Goal: Transaction & Acquisition: Obtain resource

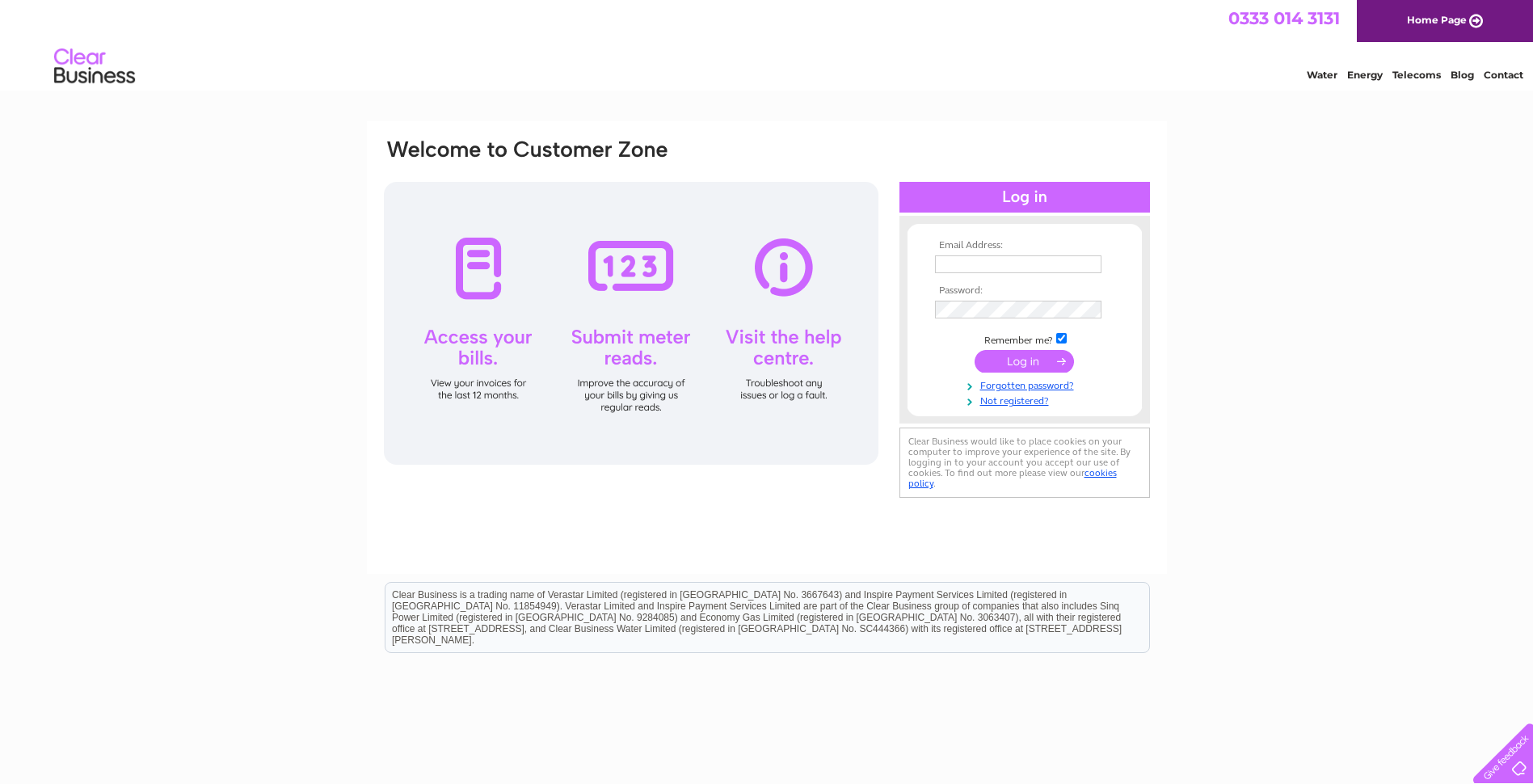
click at [1011, 253] on td at bounding box center [1024, 264] width 187 height 26
click at [1000, 260] on input "text" at bounding box center [1019, 265] width 168 height 20
type input "ssillars@aol.com"
click at [975, 351] on input "submit" at bounding box center [1024, 363] width 99 height 23
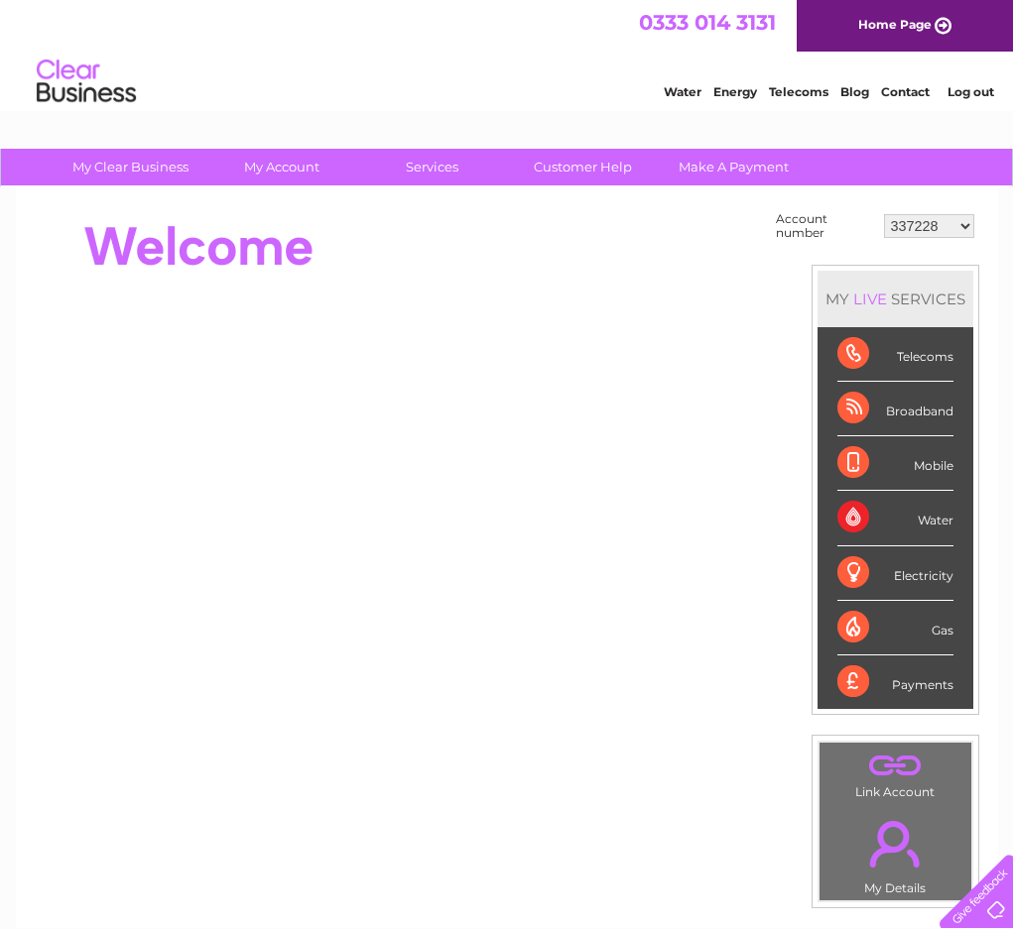
click at [925, 229] on select "337228 382500 439338 442724 442887 444861 444869 445778 447015 452092 452130 45…" at bounding box center [929, 226] width 90 height 24
select select "30290446"
click at [884, 214] on select "337228 382500 439338 442724 442887 444861 444869 445778 447015 452092 452130 45…" at bounding box center [929, 226] width 90 height 24
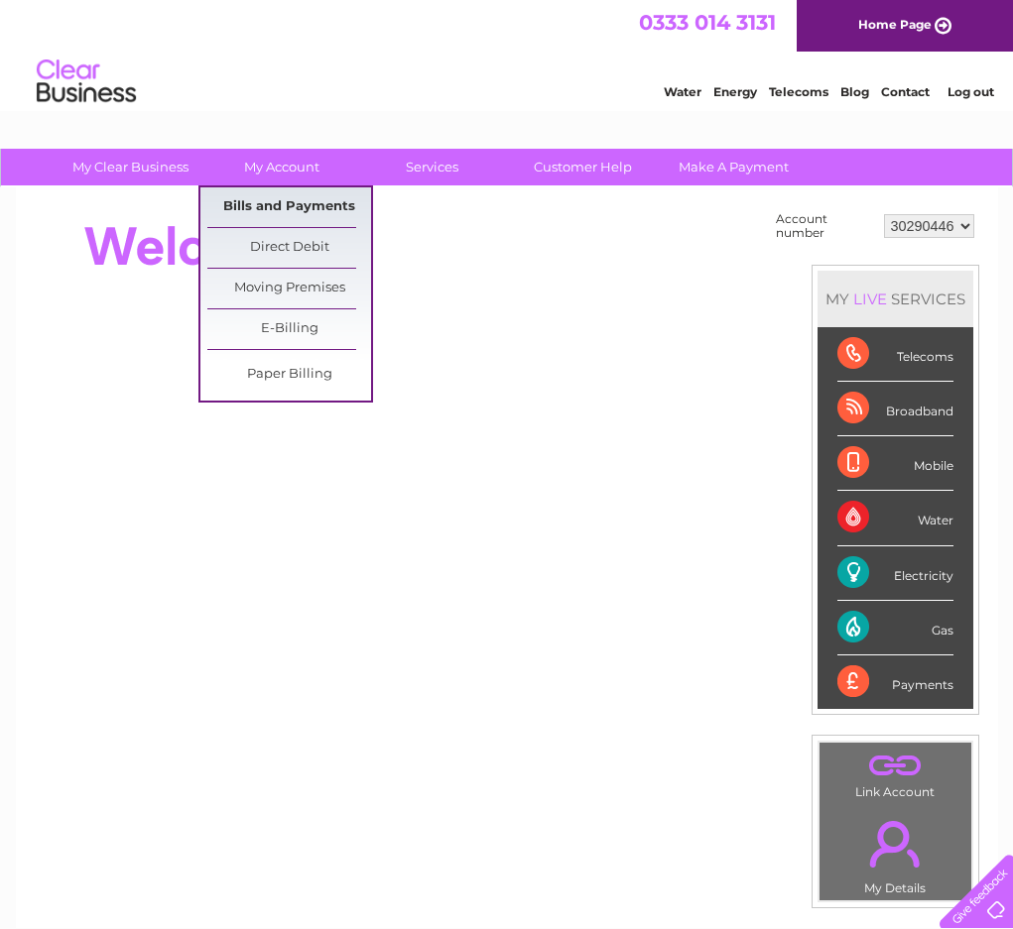
click at [287, 201] on link "Bills and Payments" at bounding box center [289, 207] width 164 height 40
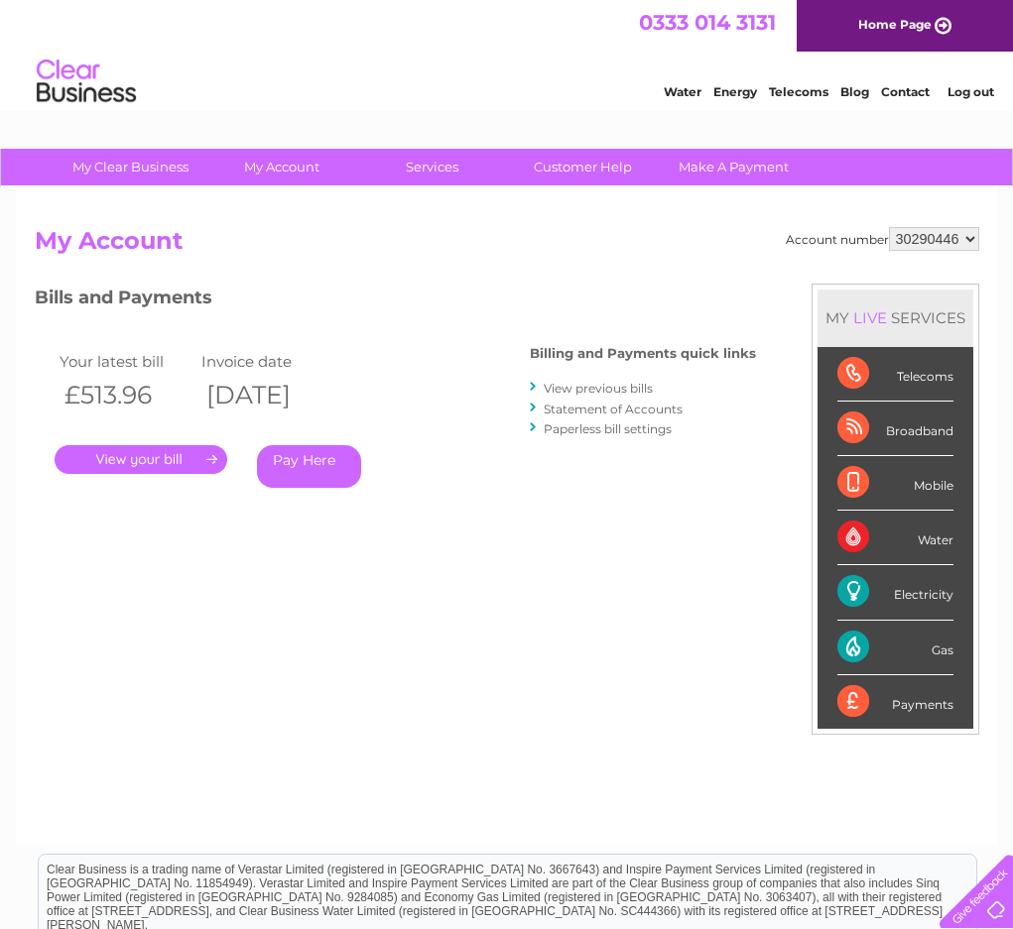
click at [629, 385] on link "View previous bills" at bounding box center [597, 388] width 109 height 15
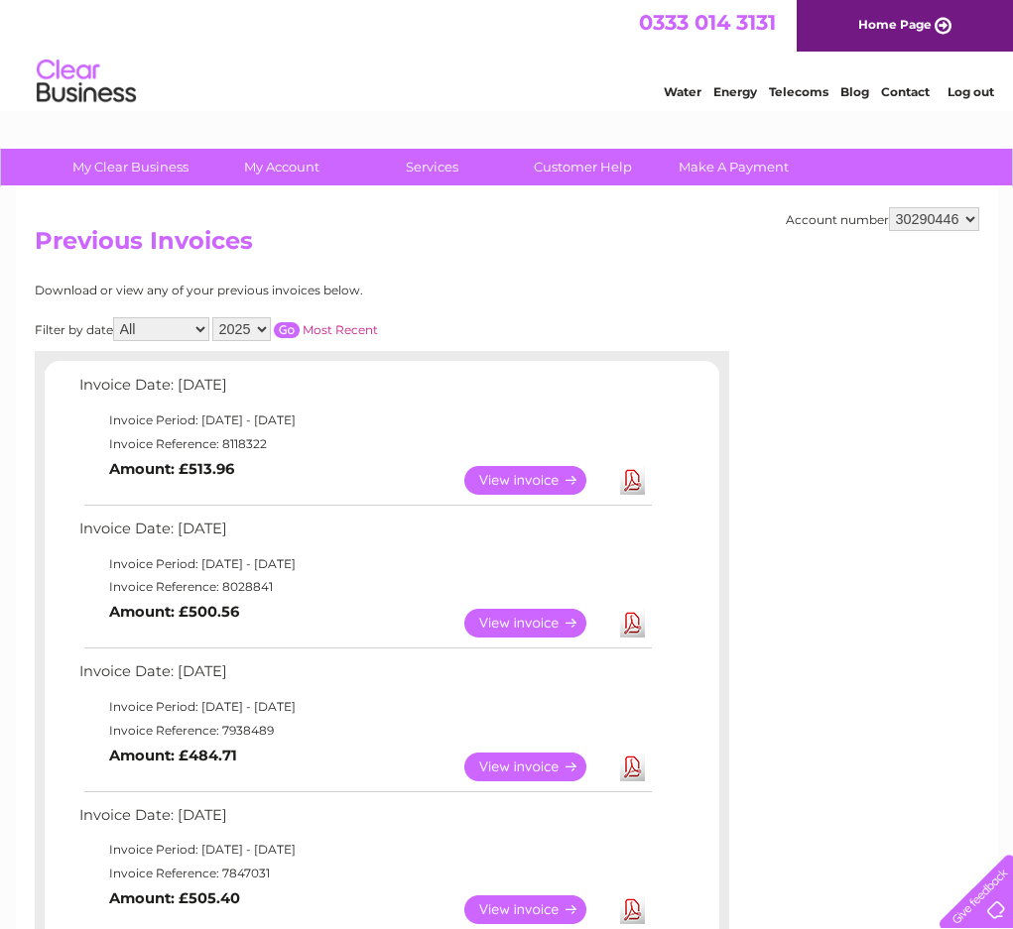
click at [487, 478] on link "View" at bounding box center [537, 480] width 146 height 29
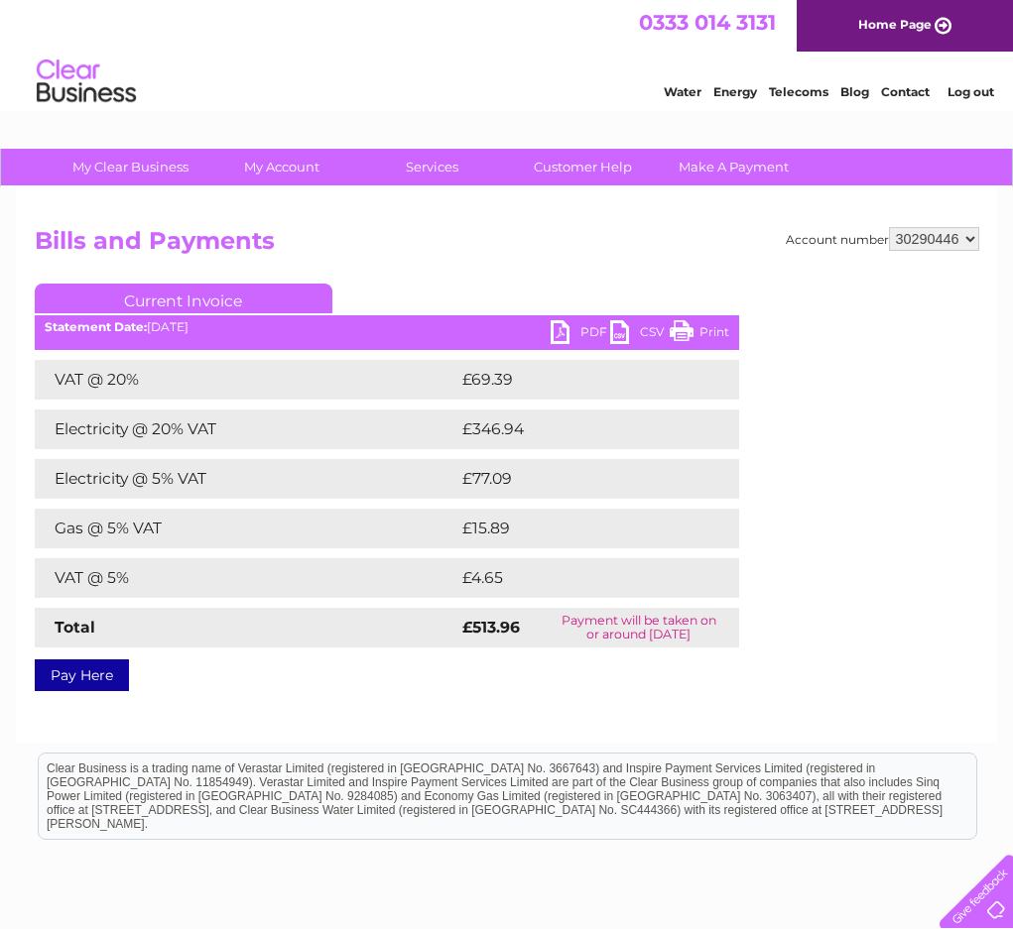
click at [580, 335] on link "PDF" at bounding box center [580, 334] width 60 height 29
click at [926, 247] on select "337228 382500 439338 442724 442887 444861 444869 445778 447015 452092 452130 45…" at bounding box center [934, 239] width 90 height 24
select select "30290433"
click at [889, 227] on select "337228 382500 439338 442724 442887 444861 444869 445778 447015 452092 452130 45…" at bounding box center [934, 239] width 90 height 24
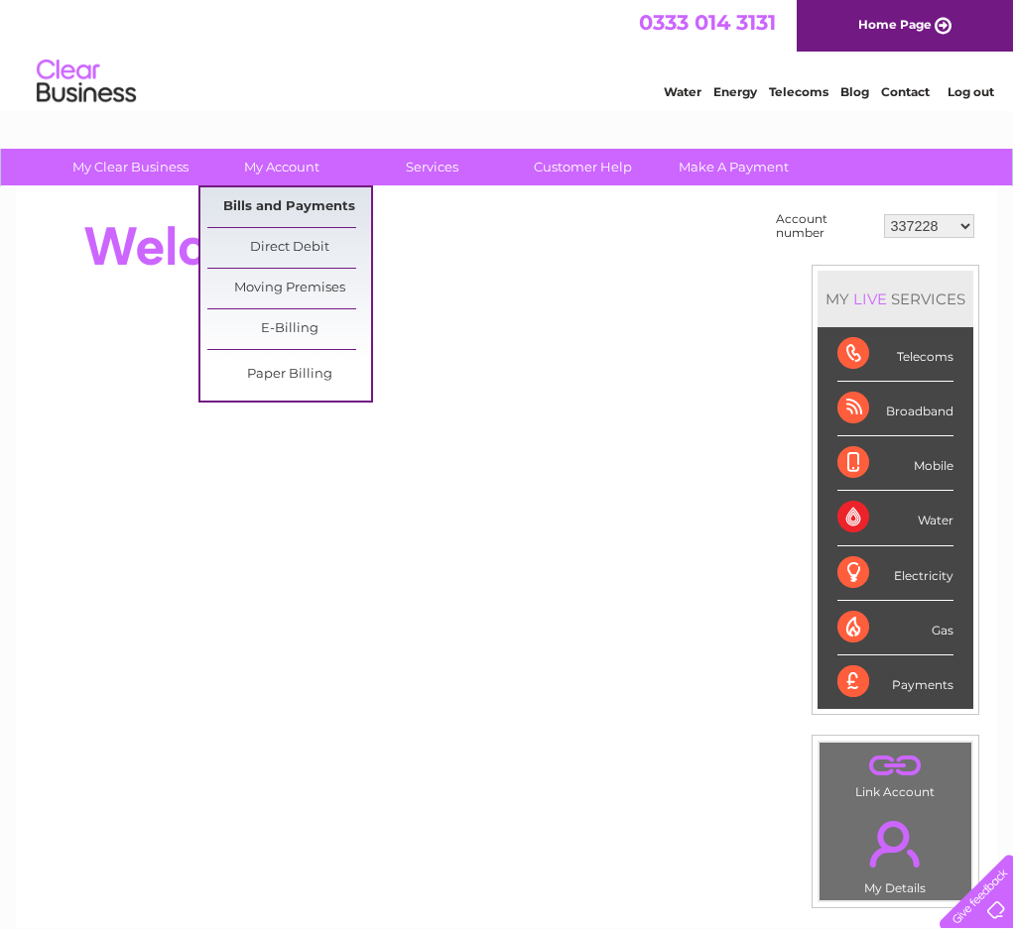
click at [260, 202] on link "Bills and Payments" at bounding box center [289, 207] width 164 height 40
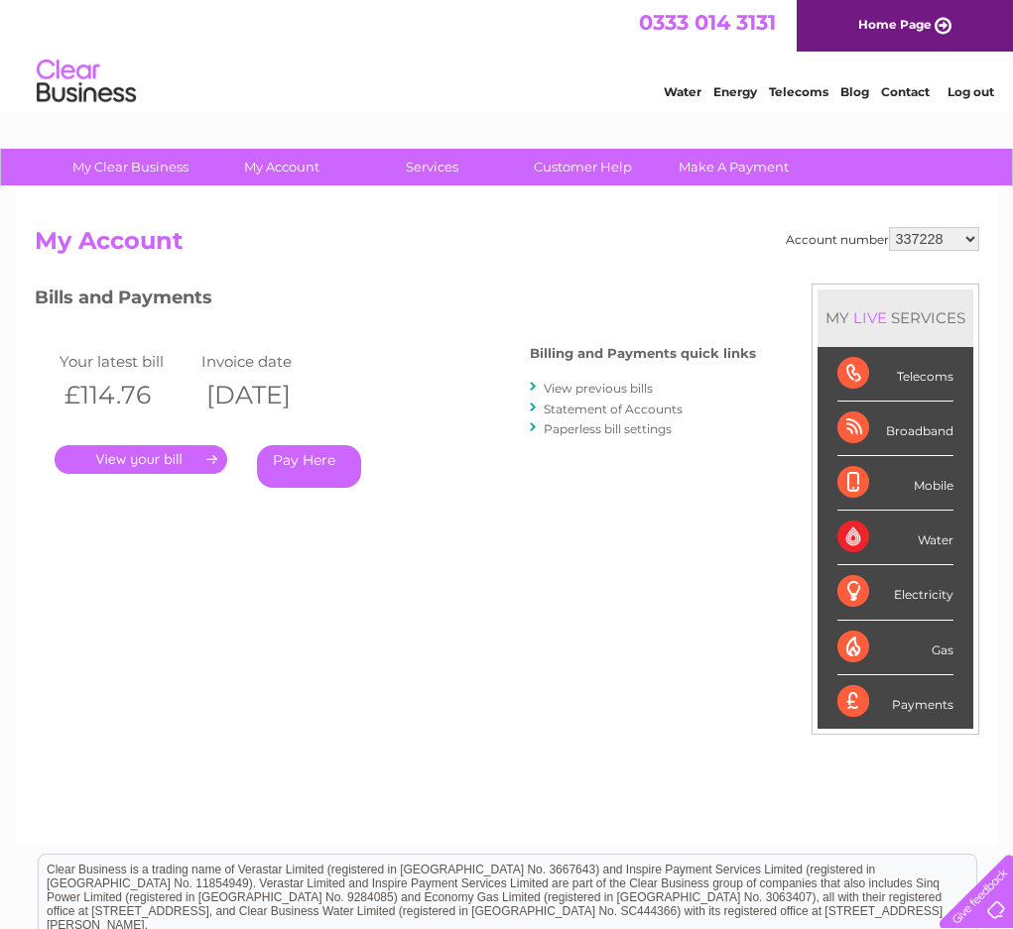
click at [967, 240] on select "337228 382500 439338 442724 442887 444861 444869 445778 447015 452092 452130 45…" at bounding box center [934, 239] width 90 height 24
select select "30290433"
click at [889, 227] on select "337228 382500 439338 442724 442887 444861 444869 445778 447015 452092 452130 45…" at bounding box center [934, 239] width 90 height 24
click at [569, 385] on link "View previous bills" at bounding box center [597, 388] width 109 height 15
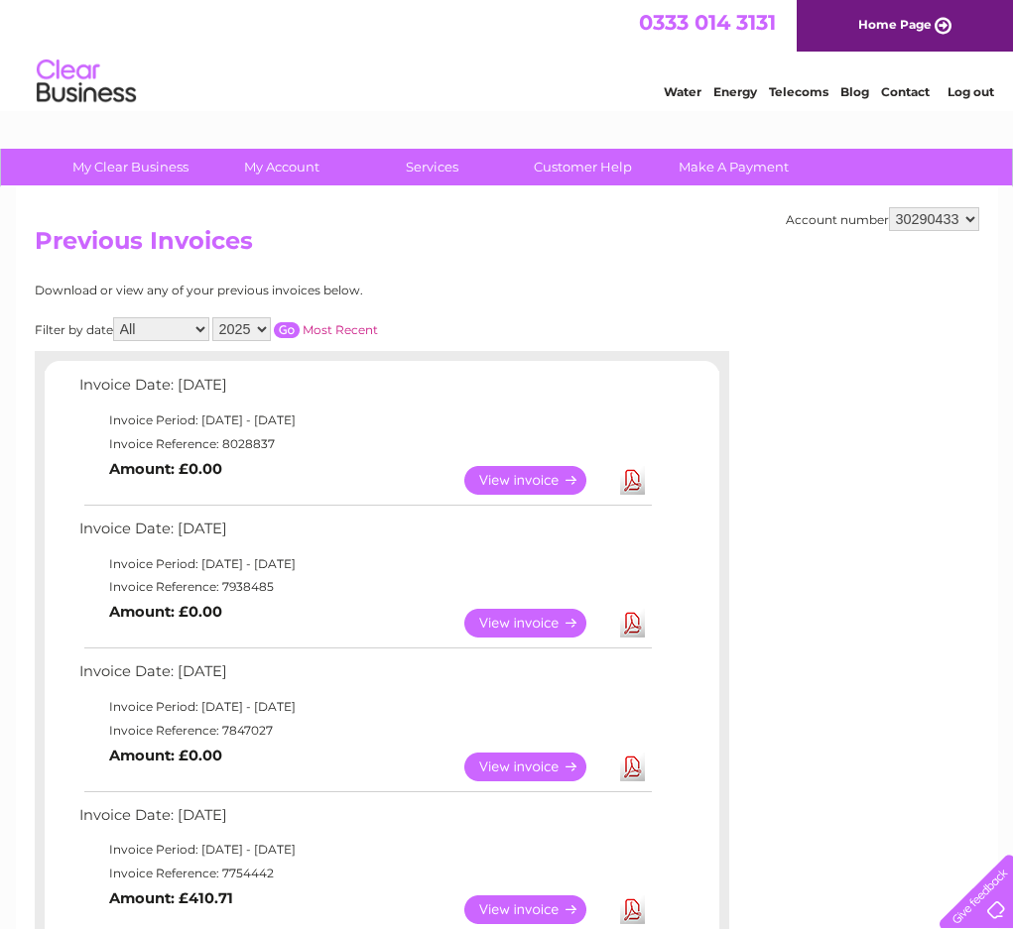
click at [533, 483] on link "View" at bounding box center [537, 480] width 146 height 29
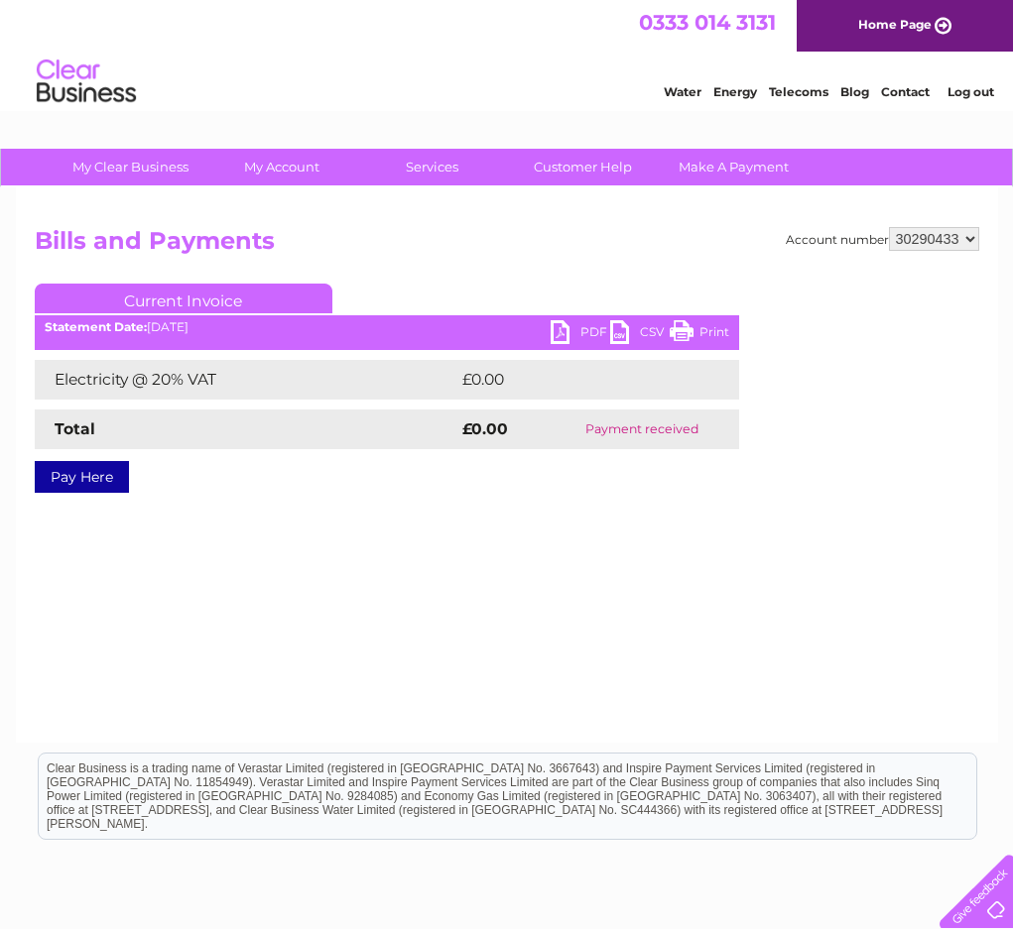
click at [572, 329] on link "PDF" at bounding box center [580, 334] width 60 height 29
click at [938, 242] on select "337228 382500 439338 442724 442887 444861 444869 445778 447015 452092 452130 45…" at bounding box center [934, 239] width 90 height 24
select select "30290439"
click at [889, 227] on select "337228 382500 439338 442724 442887 444861 444869 445778 447015 452092 452130 45…" at bounding box center [934, 239] width 90 height 24
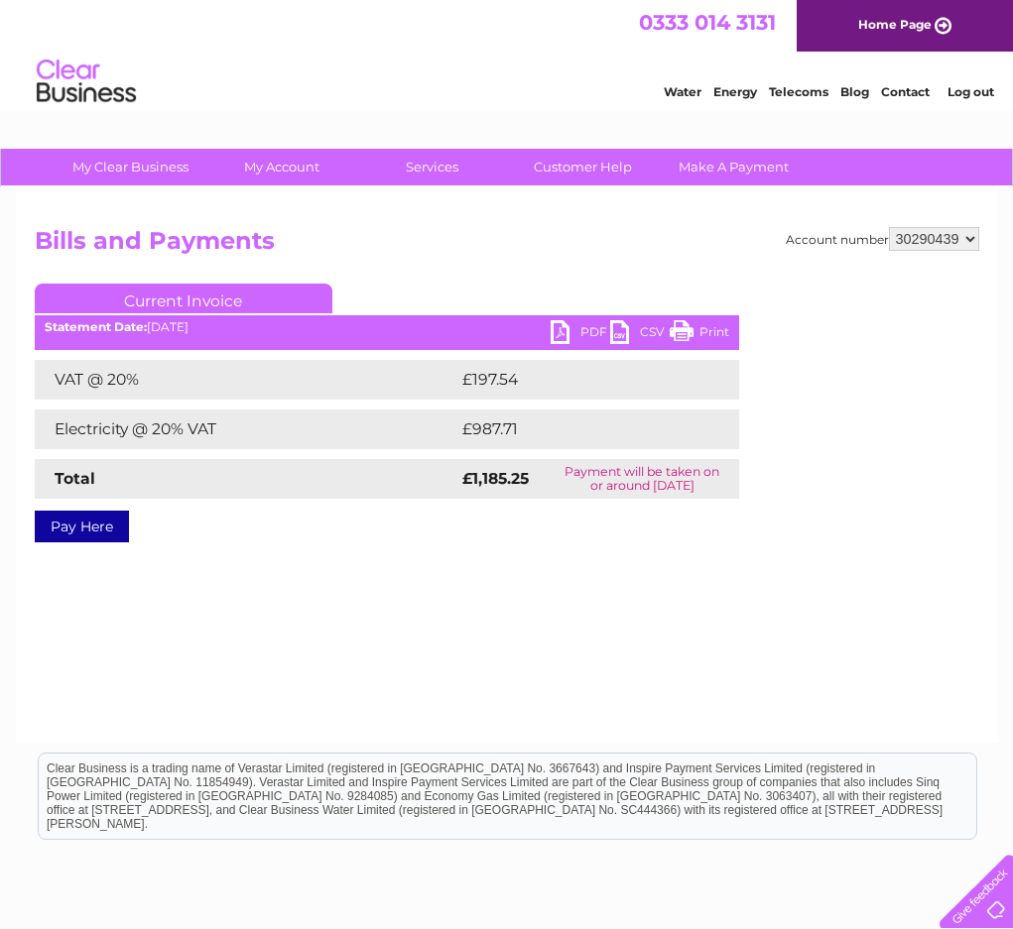
click at [578, 338] on link "PDF" at bounding box center [580, 334] width 60 height 29
click at [930, 240] on select "337228 382500 439338 442724 442887 444861 444869 445778 447015 452092 452130 45…" at bounding box center [934, 239] width 90 height 24
select select "30290443"
click at [889, 227] on select "337228 382500 439338 442724 442887 444861 444869 445778 447015 452092 452130 45…" at bounding box center [934, 239] width 90 height 24
click at [563, 334] on link "PDF" at bounding box center [580, 334] width 60 height 29
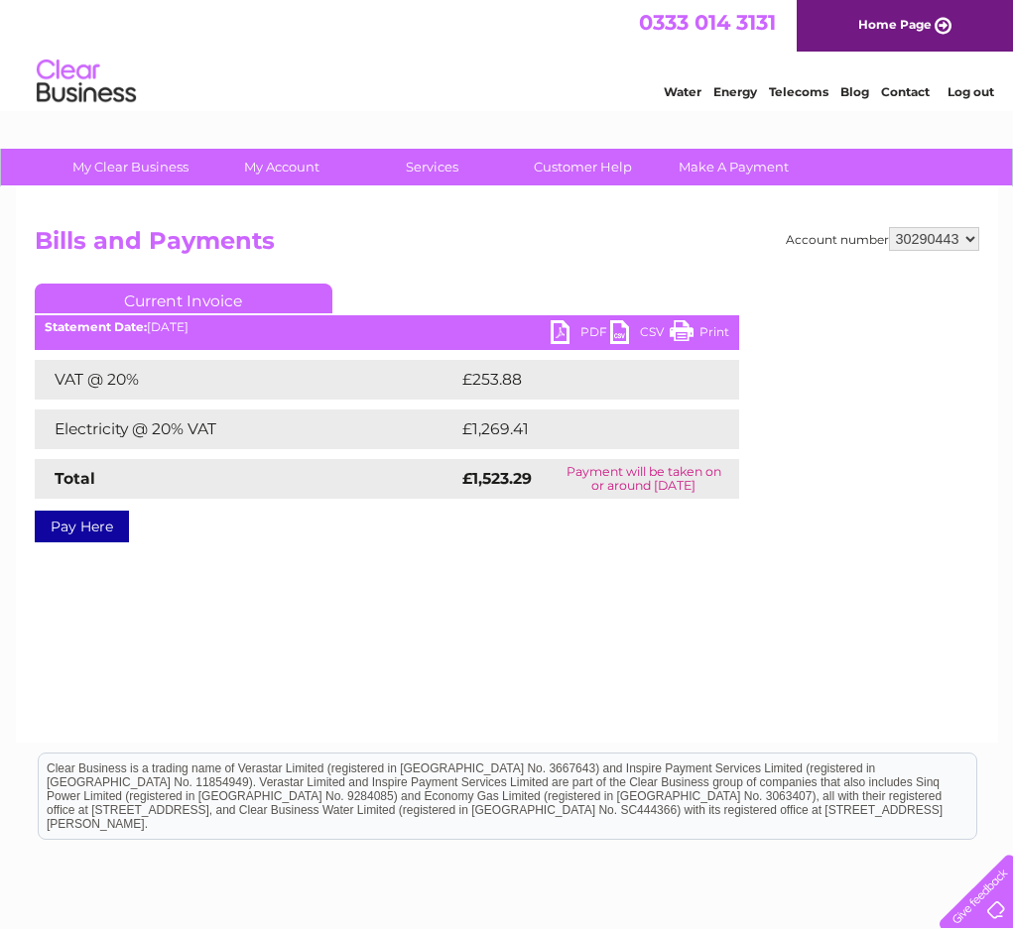
drag, startPoint x: 958, startPoint y: 229, endPoint x: 942, endPoint y: 235, distance: 16.9
click at [951, 230] on select "337228 382500 439338 442724 442887 444861 444869 445778 447015 452092 452130 45…" at bounding box center [934, 239] width 90 height 24
select select "30290446"
click at [889, 227] on select "337228 382500 439338 442724 442887 444861 444869 445778 447015 452092 452130 45…" at bounding box center [934, 239] width 90 height 24
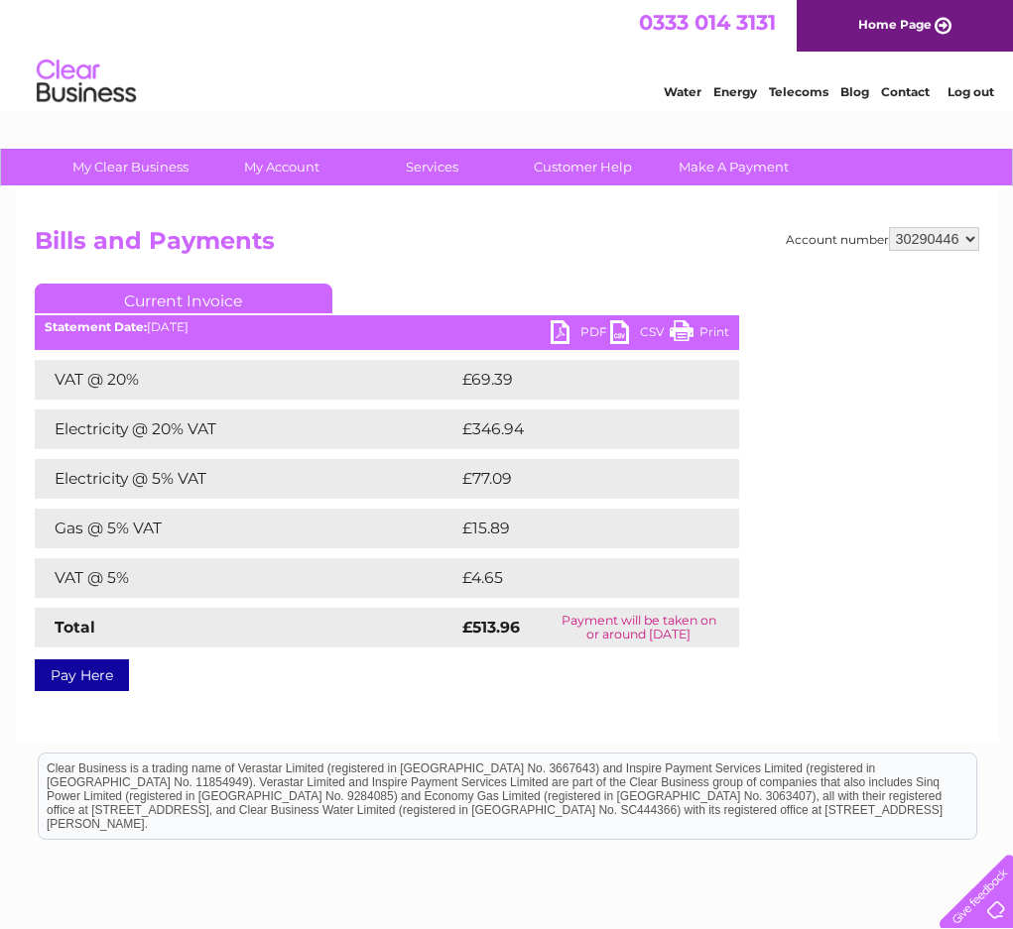
click at [575, 334] on link "PDF" at bounding box center [580, 334] width 60 height 29
click at [956, 241] on select "337228 382500 439338 442724 442887 444861 444869 445778 447015 452092 452130 45…" at bounding box center [934, 239] width 90 height 24
select select "30290448"
click at [889, 227] on select "337228 382500 439338 442724 442887 444861 444869 445778 447015 452092 452130 45…" at bounding box center [934, 239] width 90 height 24
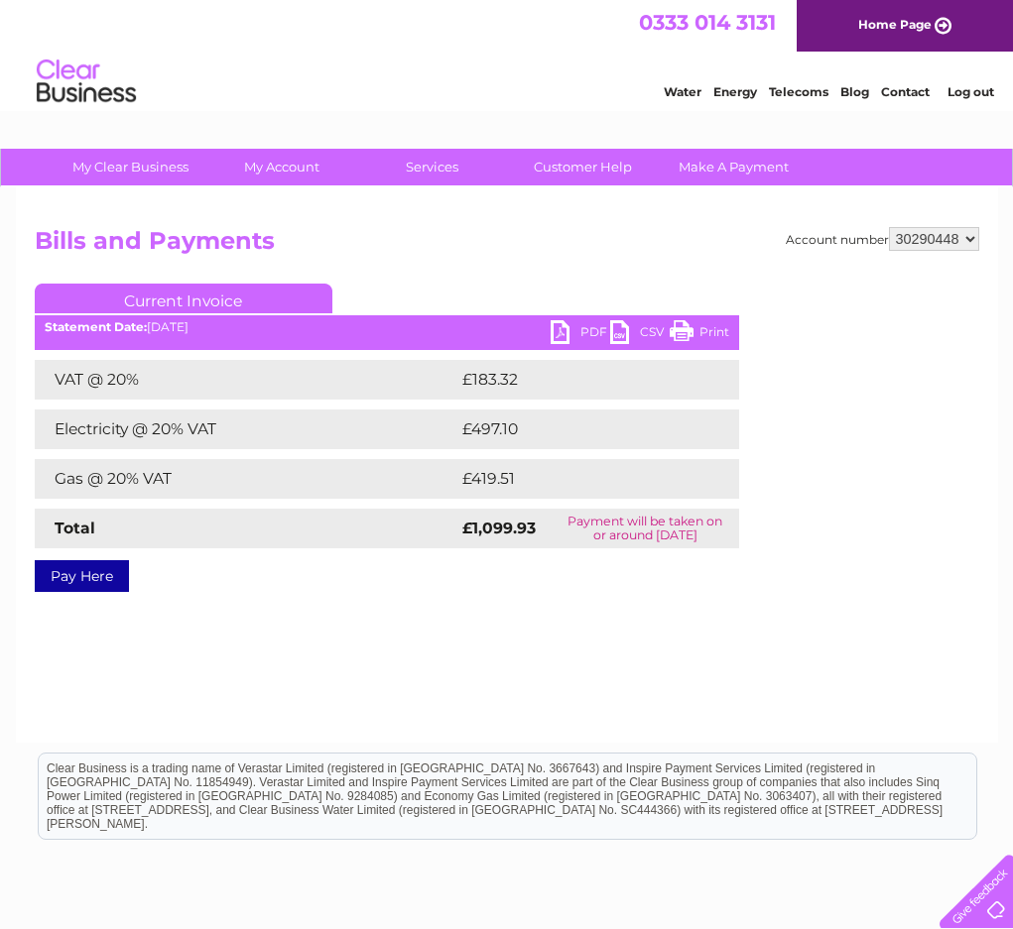
click at [582, 329] on link "PDF" at bounding box center [580, 334] width 60 height 29
click at [936, 239] on select "337228 382500 439338 442724 442887 444861 444869 445778 447015 452092 452130 45…" at bounding box center [934, 239] width 90 height 24
select select "30290449"
click at [889, 227] on select "337228 382500 439338 442724 442887 444861 444869 445778 447015 452092 452130 45…" at bounding box center [934, 239] width 90 height 24
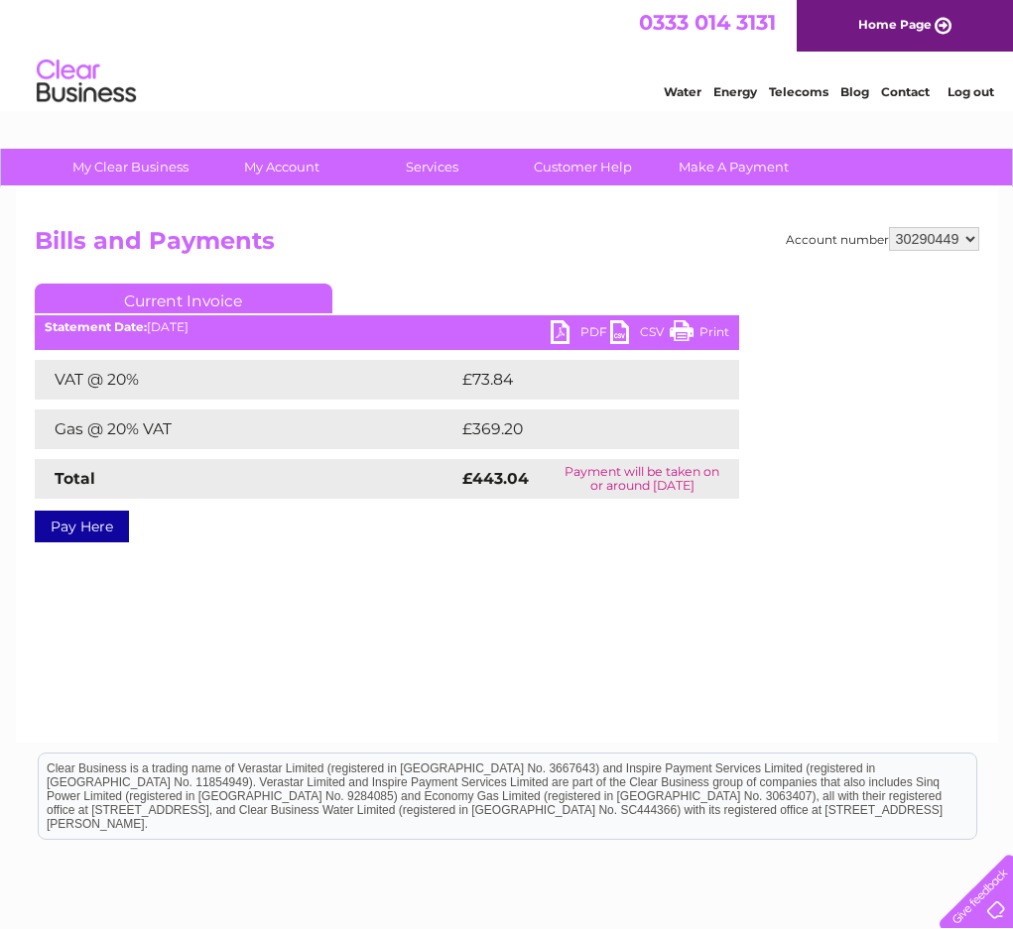
click at [575, 327] on link "PDF" at bounding box center [580, 334] width 60 height 29
click at [946, 244] on select "337228 382500 439338 442724 442887 444861 444869 445778 447015 452092 452130 45…" at bounding box center [934, 239] width 90 height 24
select select "30290450"
click at [889, 227] on select "337228 382500 439338 442724 442887 444861 444869 445778 447015 452092 452130 45…" at bounding box center [934, 239] width 90 height 24
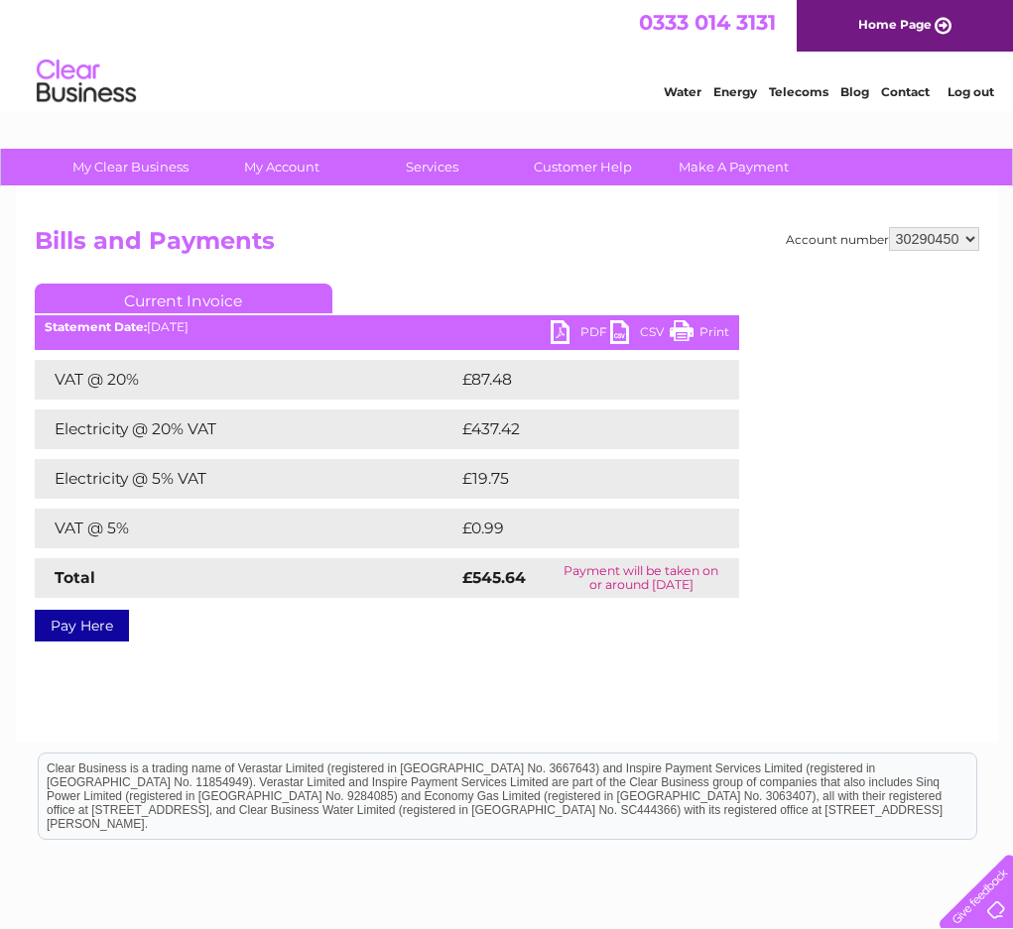
click at [583, 329] on link "PDF" at bounding box center [580, 334] width 60 height 29
click at [949, 246] on select "337228 382500 439338 442724 442887 444861 444869 445778 447015 452092 452130 45…" at bounding box center [934, 239] width 90 height 24
select select "30290453"
click at [889, 227] on select "337228 382500 439338 442724 442887 444861 444869 445778 447015 452092 452130 45…" at bounding box center [934, 239] width 90 height 24
click at [584, 337] on link "PDF" at bounding box center [580, 334] width 60 height 29
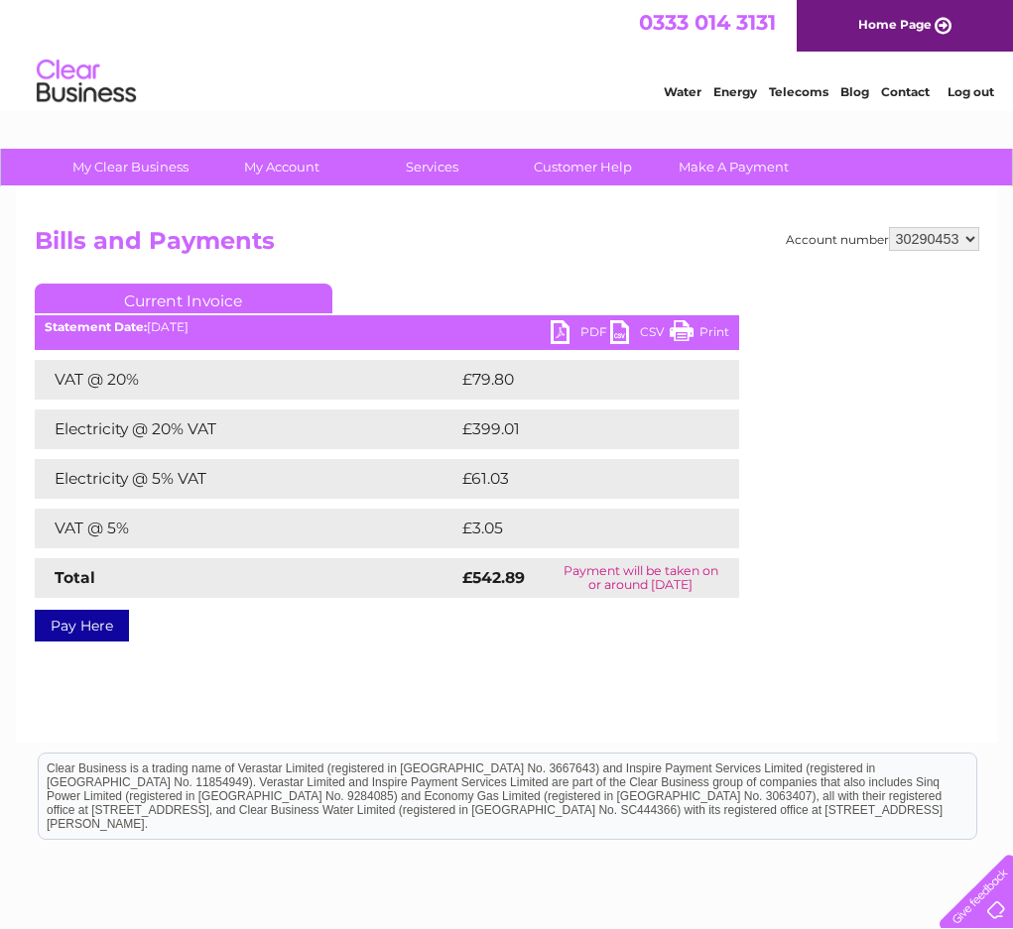
click at [945, 246] on select "337228 382500 439338 442724 442887 444861 444869 445778 447015 452092 452130 45…" at bounding box center [934, 239] width 90 height 24
select select "30290466"
click at [889, 227] on select "337228 382500 439338 442724 442887 444861 444869 445778 447015 452092 452130 45…" at bounding box center [934, 239] width 90 height 24
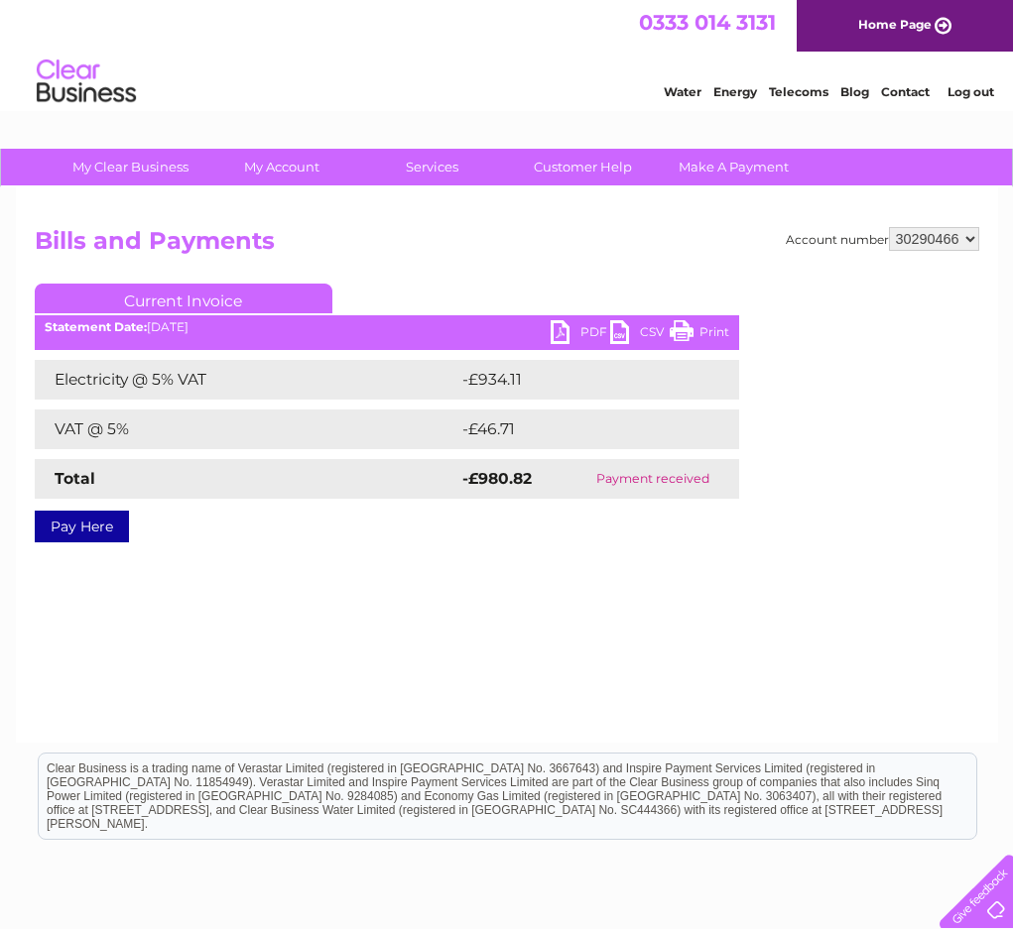
click at [573, 333] on link "PDF" at bounding box center [580, 334] width 60 height 29
click at [907, 239] on select "337228 382500 439338 442724 442887 444861 444869 445778 447015 452092 452130 45…" at bounding box center [934, 239] width 90 height 24
select select "30290468"
click at [889, 227] on select "337228 382500 439338 442724 442887 444861 444869 445778 447015 452092 452130 45…" at bounding box center [934, 239] width 90 height 24
click at [949, 235] on select "337228 382500 439338 442724 442887 444861 444869 445778 447015 452092 452130 45…" at bounding box center [934, 239] width 90 height 24
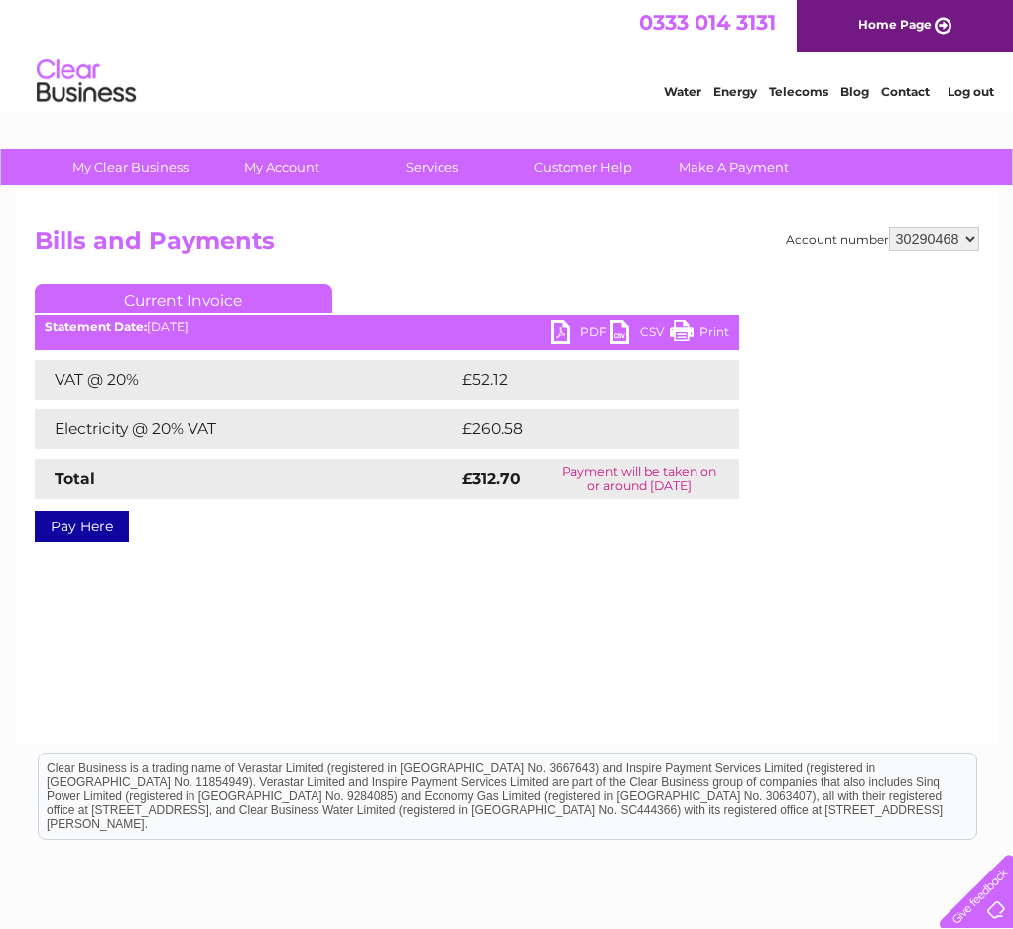
select select "30290474"
click at [889, 227] on select "337228 382500 439338 442724 442887 444861 444869 445778 447015 452092 452130 45…" at bounding box center [934, 239] width 90 height 24
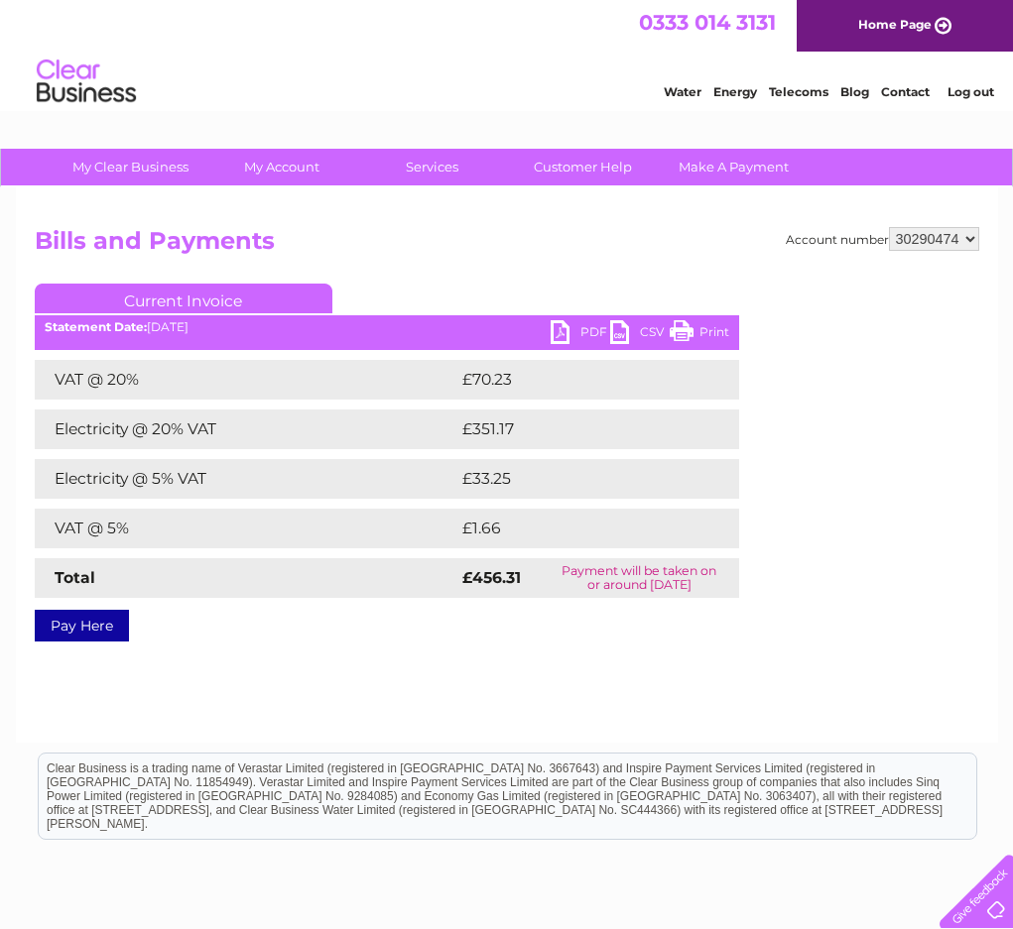
click at [583, 328] on link "PDF" at bounding box center [580, 334] width 60 height 29
click at [935, 233] on select "337228 382500 439338 442724 442887 444861 444869 445778 447015 452092 452130 45…" at bounding box center [934, 239] width 90 height 24
click at [889, 227] on select "337228 382500 439338 442724 442887 444861 444869 445778 447015 452092 452130 45…" at bounding box center [934, 239] width 90 height 24
click at [854, 614] on div "Account number 337228 382500 439338 442724 442887 444861 444869 445778 447015 4…" at bounding box center [507, 431] width 944 height 408
click at [948, 241] on select "337228 382500 439338 442724 442887 444861 444869 445778 447015 452092 452130 45…" at bounding box center [934, 239] width 90 height 24
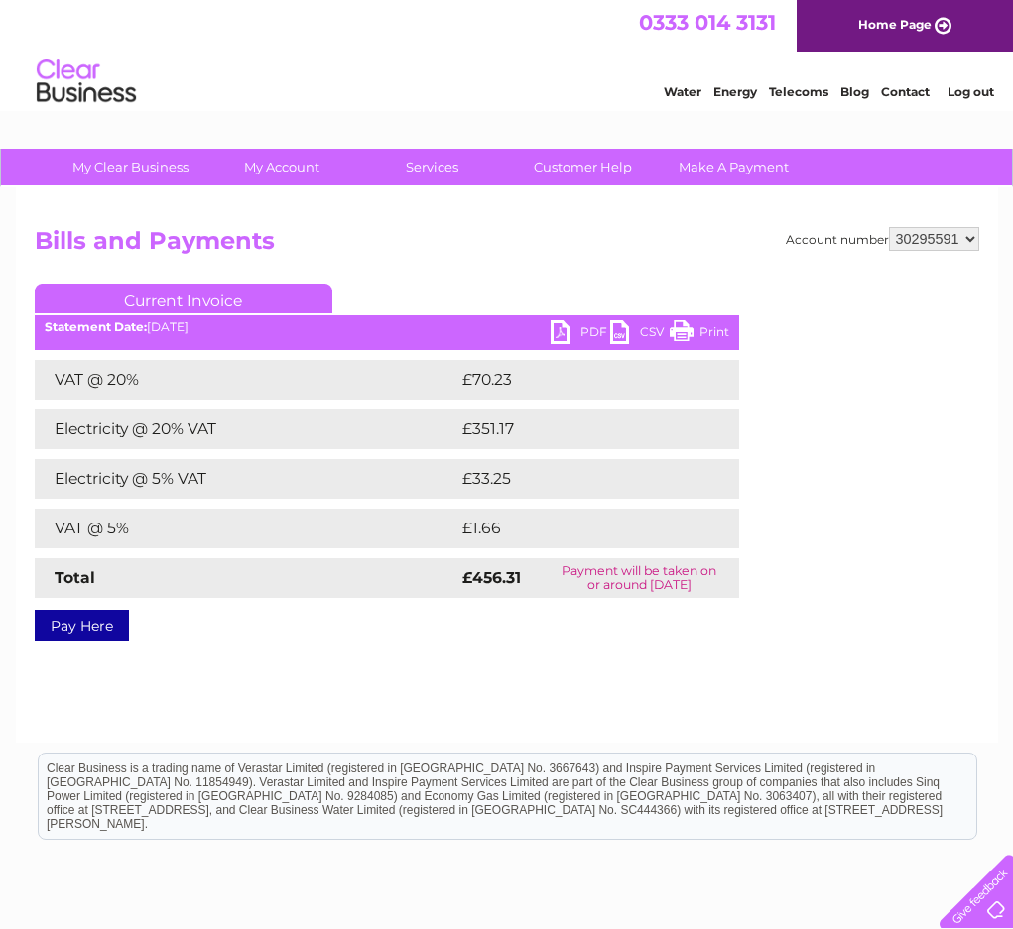
select select "30308605"
click at [889, 227] on select "337228 382500 439338 442724 442887 444861 444869 445778 447015 452092 452130 45…" at bounding box center [934, 239] width 90 height 24
click at [930, 237] on select "337228 382500 439338 442724 442887 444861 444869 445778 447015 452092 452130 45…" at bounding box center [934, 239] width 90 height 24
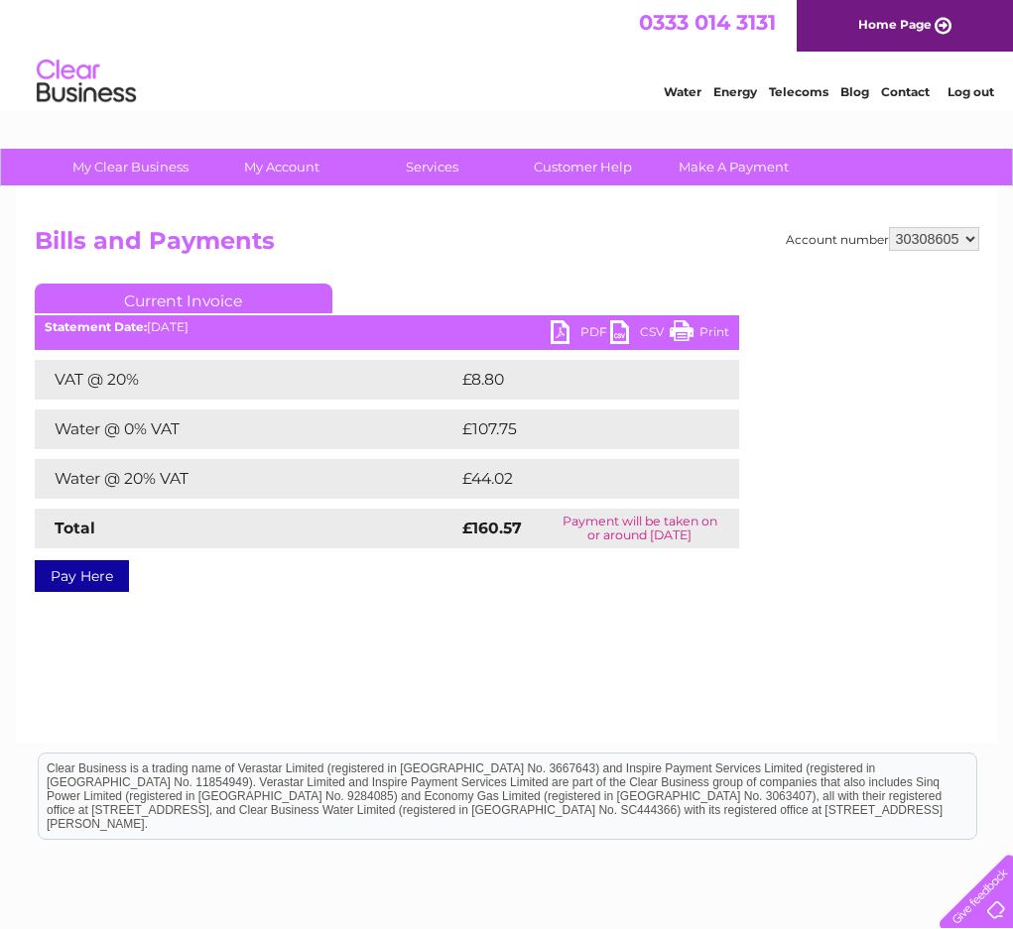
drag, startPoint x: 0, startPoint y: 0, endPoint x: 930, endPoint y: 237, distance: 960.0
click at [930, 237] on select "337228 382500 439338 442724 442887 444861 444869 445778 447015 452092 452130 45…" at bounding box center [934, 239] width 90 height 24
select select "30290474"
click at [889, 227] on select "337228 382500 439338 442724 442887 444861 444869 445778 447015 452092 452130 45…" at bounding box center [934, 239] width 90 height 24
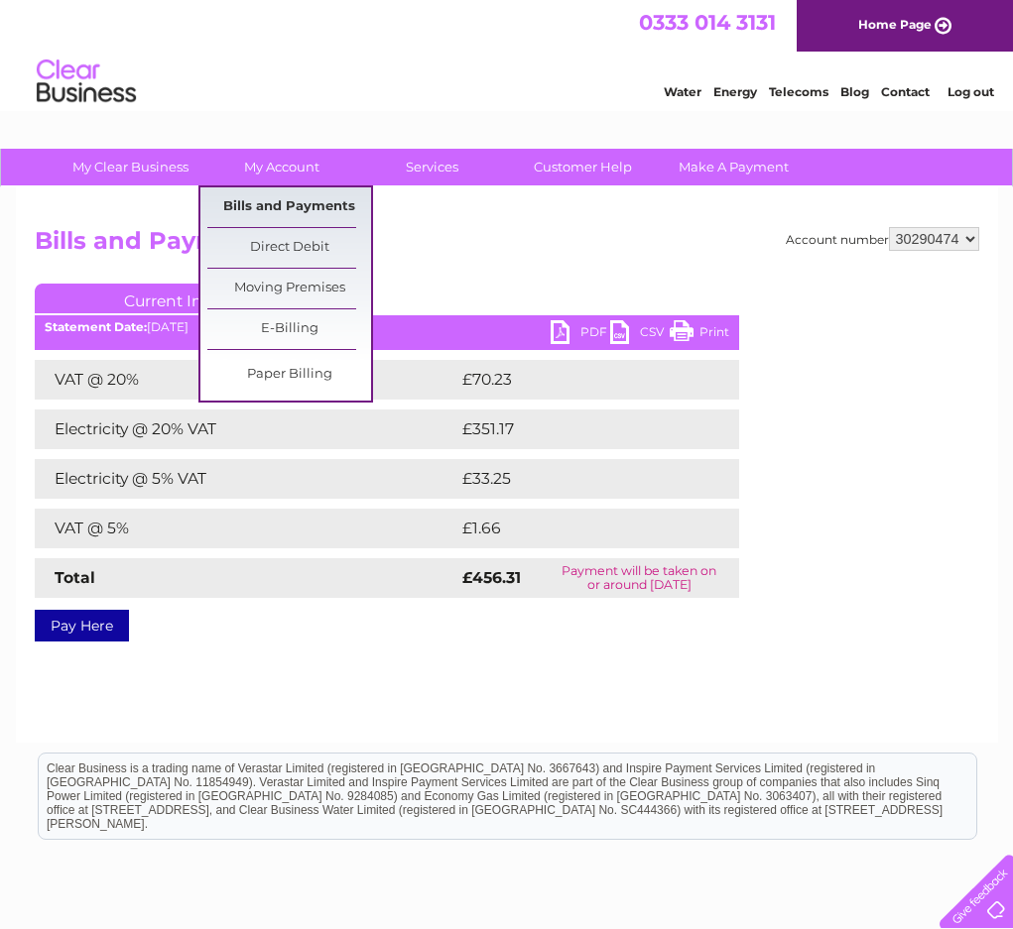
click at [299, 199] on link "Bills and Payments" at bounding box center [289, 207] width 164 height 40
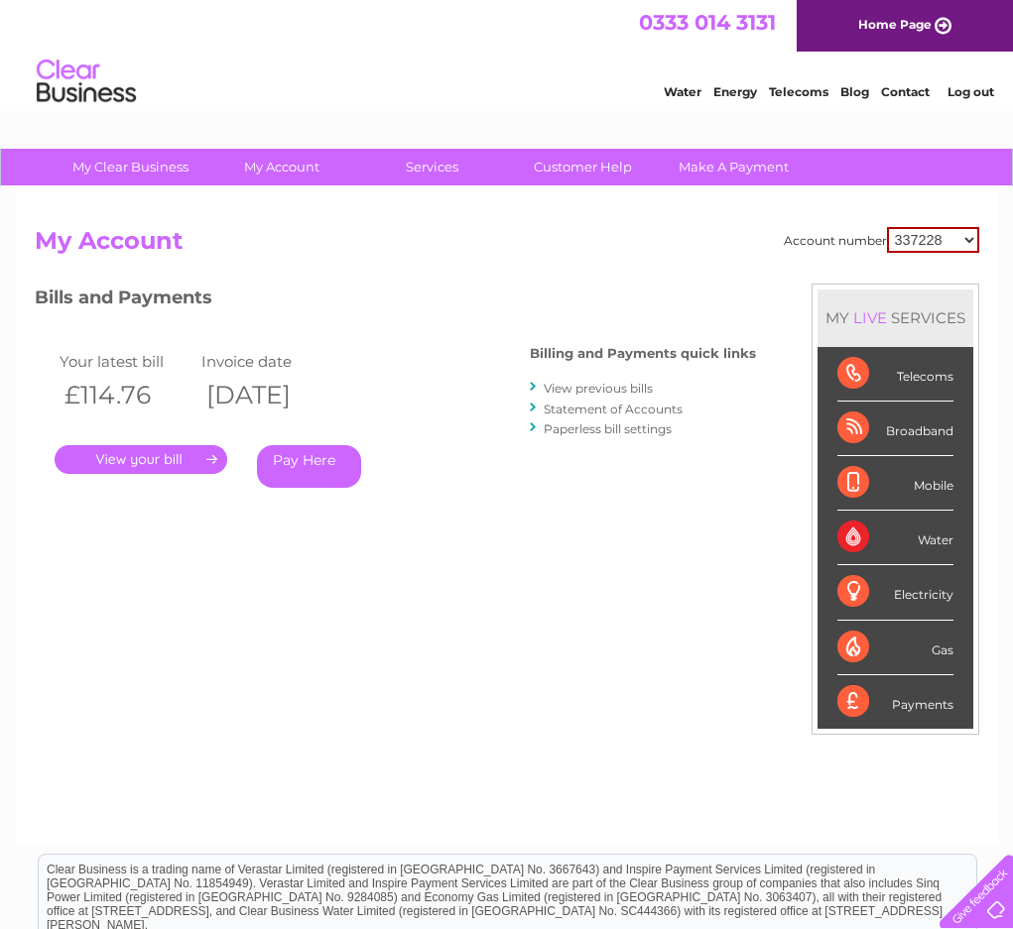
click at [907, 243] on select "337228 382500 439338 442724 442887 444861 444869 445778 447015 452092 452130 45…" at bounding box center [933, 240] width 92 height 26
select select "30290474"
click at [887, 227] on select "337228 382500 439338 442724 442887 444861 444869 445778 447015 452092 452130 45…" at bounding box center [933, 240] width 92 height 26
click at [625, 393] on link "View previous bills" at bounding box center [597, 388] width 109 height 15
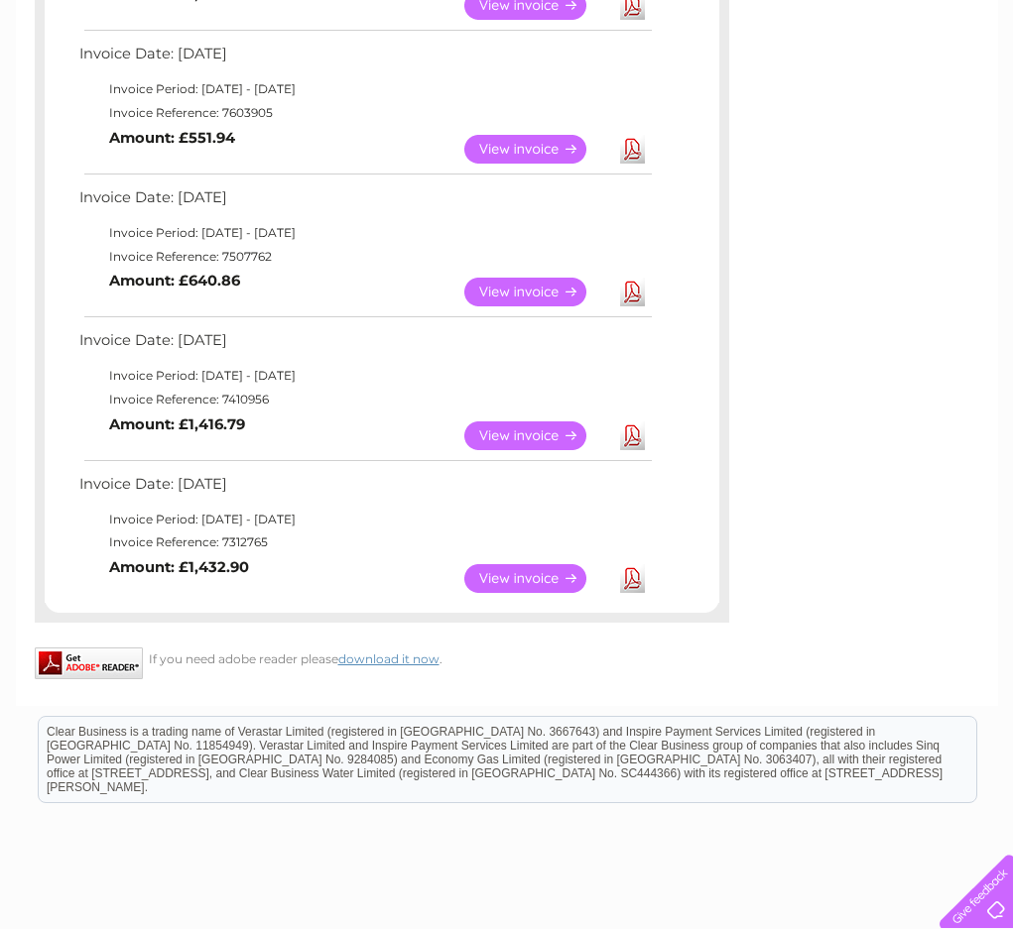
scroll to position [1178, 0]
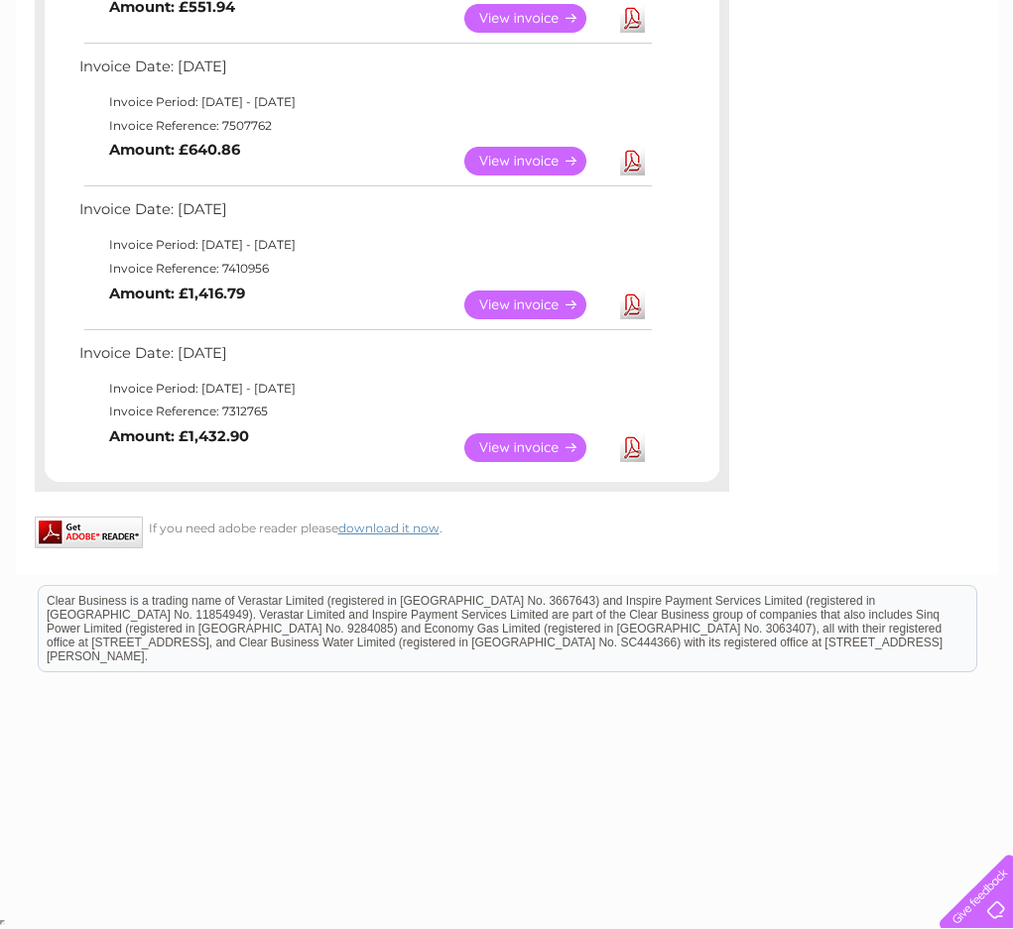
click at [539, 457] on link "View" at bounding box center [537, 447] width 146 height 29
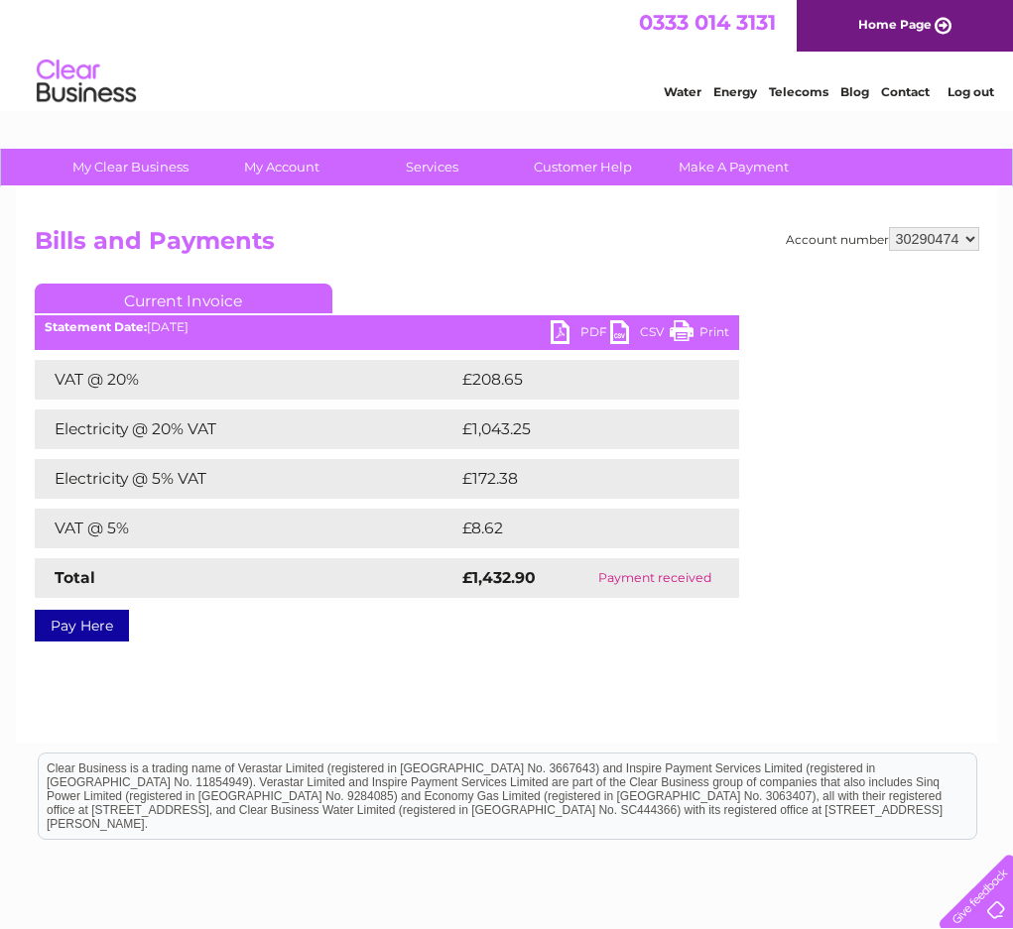
click at [571, 334] on link "PDF" at bounding box center [580, 334] width 60 height 29
